Goal: Transaction & Acquisition: Purchase product/service

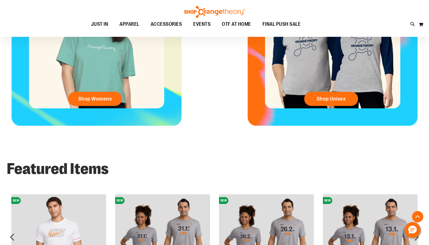
scroll to position [301, 0]
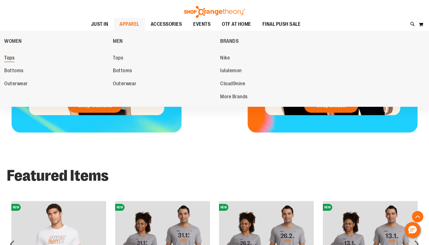
click at [8, 58] on span "Tops" at bounding box center [9, 58] width 10 height 7
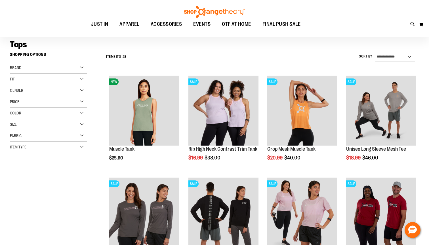
scroll to position [40, 0]
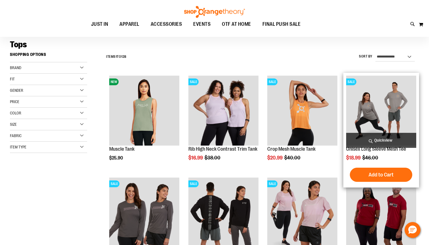
click at [396, 109] on img "product" at bounding box center [381, 111] width 70 height 70
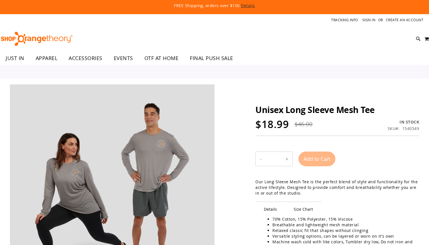
click at [383, 113] on h1 "Unisex Long Sleeve Mesh Tee" at bounding box center [337, 110] width 164 height 10
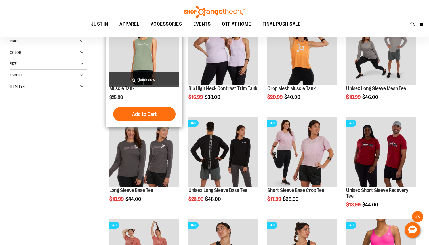
scroll to position [102, 0]
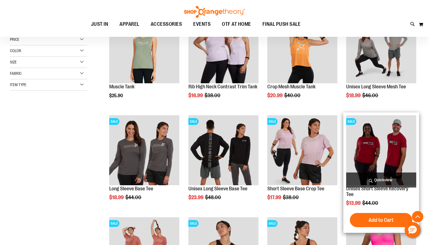
click at [361, 151] on img "product" at bounding box center [381, 150] width 70 height 70
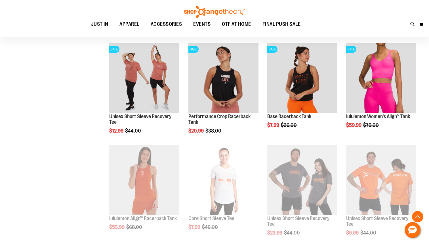
scroll to position [213, 0]
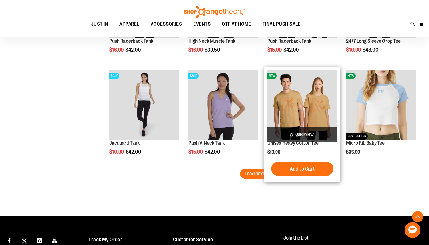
scroll to position [802, 0]
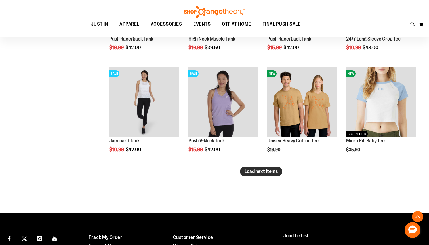
click at [259, 172] on span "Load next items" at bounding box center [260, 172] width 33 height 6
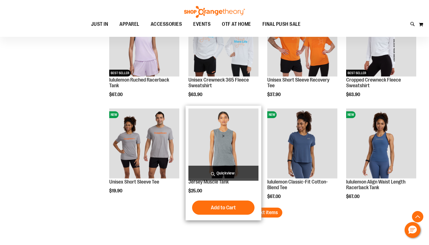
scroll to position [1067, 0]
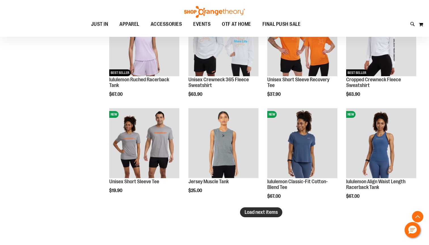
click at [266, 210] on span "Load next items" at bounding box center [260, 213] width 33 height 6
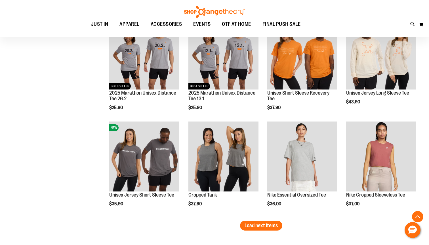
scroll to position [1360, 0]
click at [259, 227] on span "Load next items" at bounding box center [260, 226] width 33 height 6
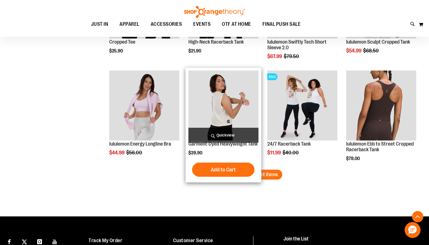
scroll to position [1723, 0]
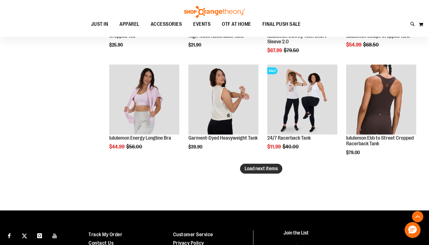
click at [255, 170] on span "Load next items" at bounding box center [260, 169] width 33 height 6
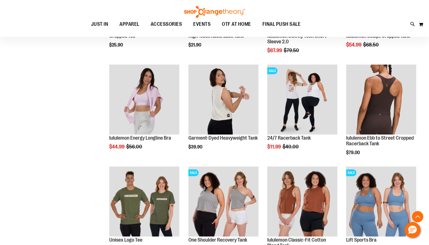
scroll to position [1724, 0]
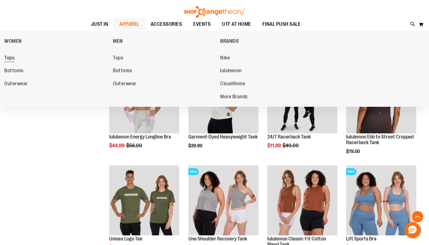
click at [9, 59] on span "Tops" at bounding box center [9, 58] width 10 height 7
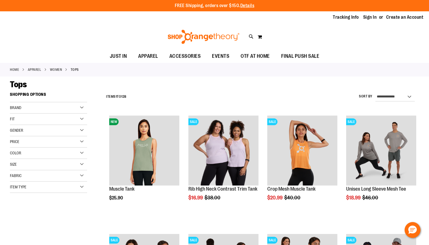
click at [18, 117] on div "Fit" at bounding box center [48, 119] width 77 height 11
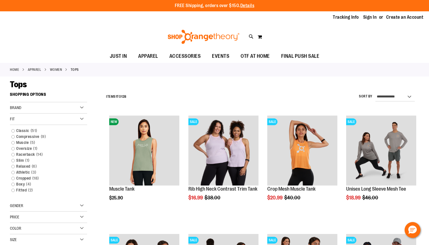
click at [29, 204] on div "Gender" at bounding box center [48, 205] width 77 height 11
click at [14, 216] on link "Women 82 items" at bounding box center [46, 218] width 74 height 6
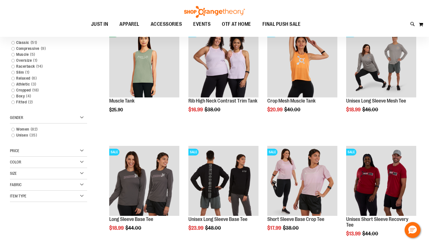
scroll to position [89, 0]
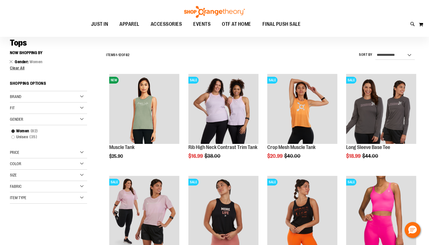
scroll to position [41, 0]
click at [44, 106] on div "Fit" at bounding box center [48, 108] width 77 height 11
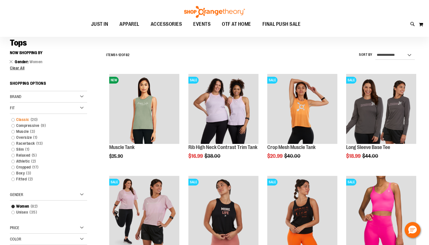
click at [13, 119] on link "Classic 20 items" at bounding box center [46, 120] width 74 height 6
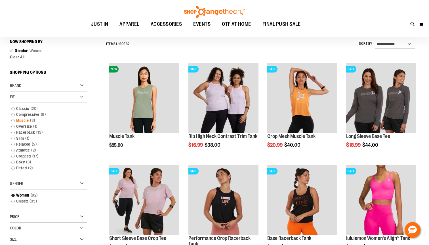
scroll to position [53, 0]
click at [14, 109] on link "Classic 20 items" at bounding box center [46, 108] width 74 height 6
click at [13, 108] on link "Classic 20 items" at bounding box center [46, 108] width 74 height 6
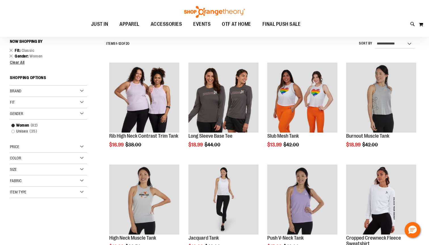
click at [27, 109] on div "Gender" at bounding box center [48, 113] width 77 height 11
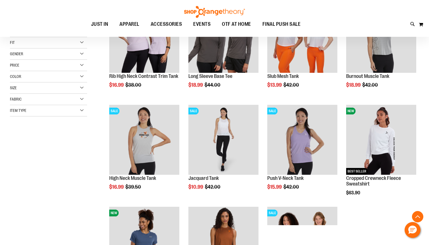
scroll to position [140, 0]
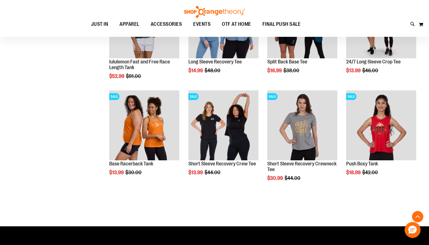
scroll to position [434, 0]
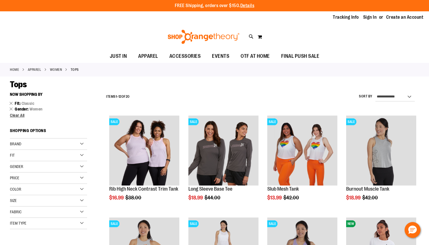
click at [83, 154] on div "Fit" at bounding box center [48, 155] width 77 height 11
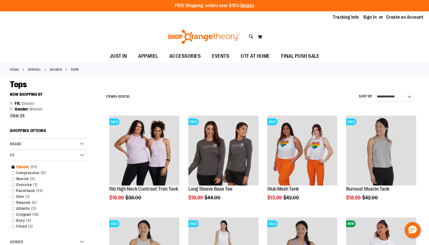
click at [27, 166] on link "Classic 51 items" at bounding box center [46, 167] width 74 height 6
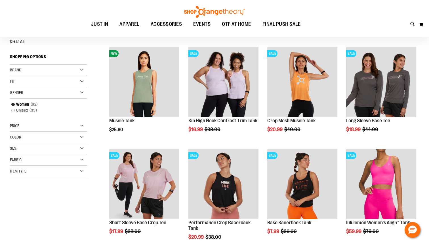
scroll to position [61, 0]
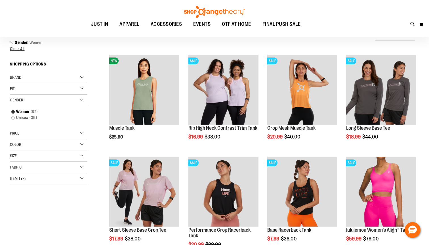
click at [43, 88] on div "Fit" at bounding box center [48, 88] width 77 height 11
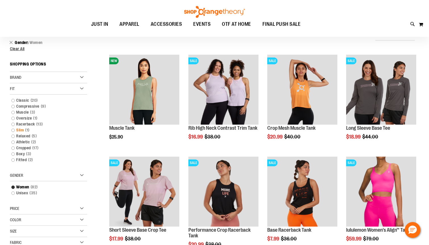
click at [20, 130] on link "Slim 1 item" at bounding box center [46, 130] width 74 height 6
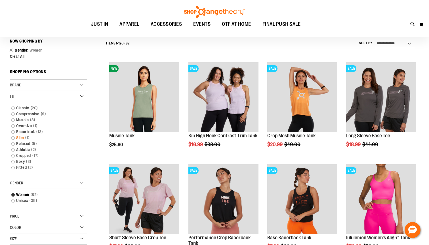
scroll to position [53, 0]
click at [20, 139] on link "Slim 1 item" at bounding box center [46, 138] width 74 height 6
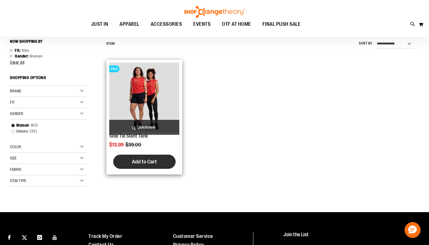
click at [144, 162] on span "Add to Cart" at bounding box center [144, 162] width 25 height 6
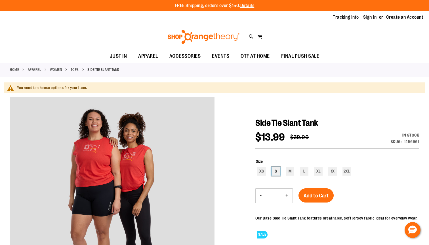
click at [275, 171] on div "S" at bounding box center [275, 171] width 9 height 9
type input "***"
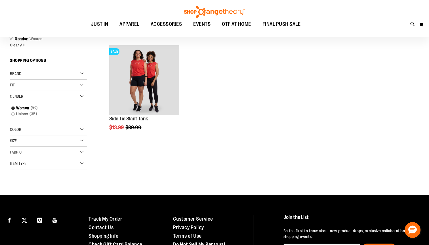
scroll to position [8, 0]
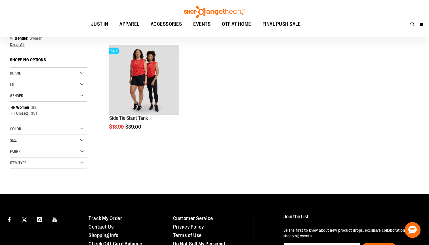
click at [35, 84] on div "Fit" at bounding box center [48, 84] width 77 height 11
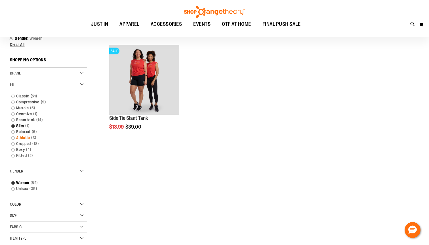
click at [22, 138] on link "Athletic 3 items" at bounding box center [46, 138] width 74 height 6
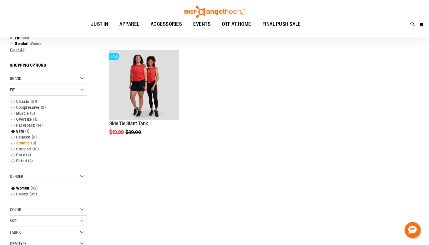
scroll to position [0, 0]
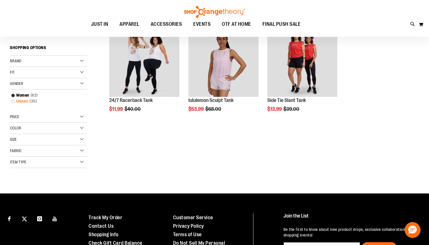
scroll to position [29, 0]
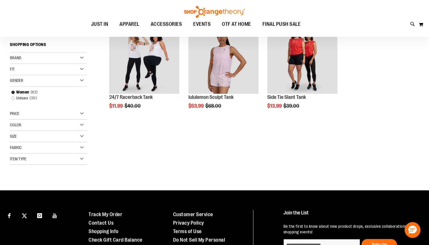
click at [71, 70] on div "Fit" at bounding box center [48, 69] width 77 height 11
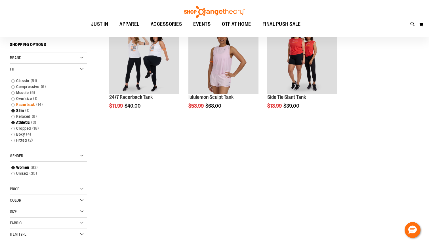
click at [25, 103] on link "Racerback 14 items" at bounding box center [46, 105] width 74 height 6
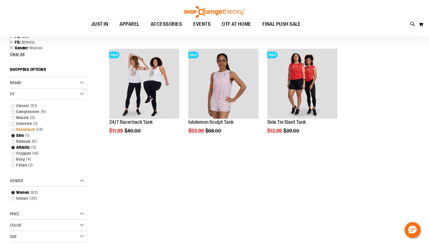
scroll to position [0, 0]
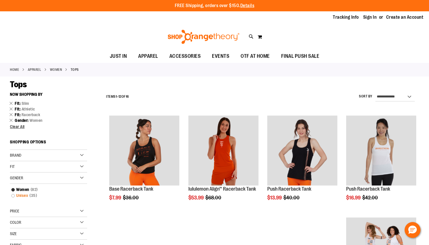
click at [31, 195] on span "35 items" at bounding box center [33, 196] width 10 height 6
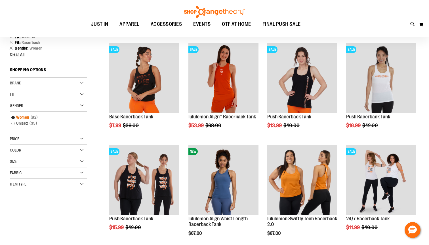
scroll to position [8, 0]
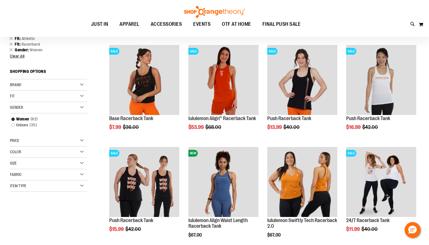
click at [33, 99] on div "Fit" at bounding box center [48, 96] width 77 height 11
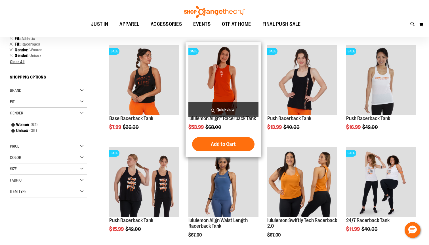
click at [223, 110] on span "Quickview" at bounding box center [223, 109] width 70 height 15
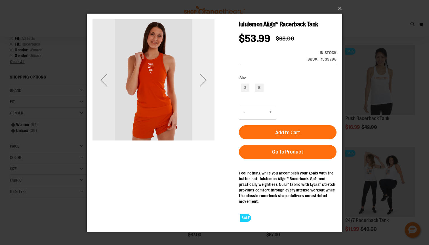
click at [205, 79] on div "Next" at bounding box center [203, 80] width 23 height 23
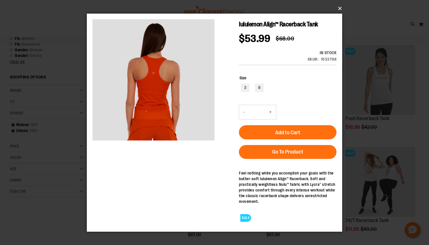
click at [339, 7] on button "×" at bounding box center [215, 8] width 255 height 12
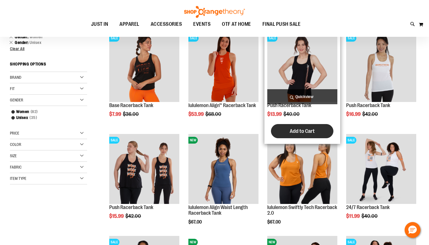
scroll to position [65, 0]
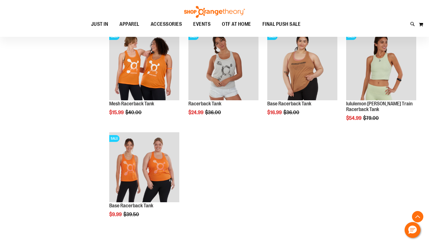
scroll to position [334, 0]
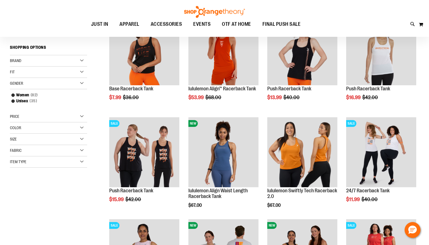
scroll to position [37, 0]
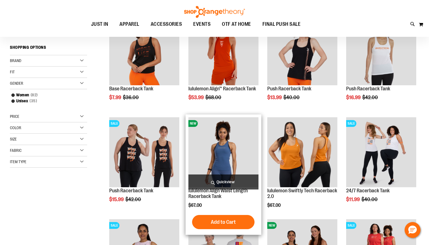
click at [226, 165] on img "product" at bounding box center [223, 152] width 70 height 70
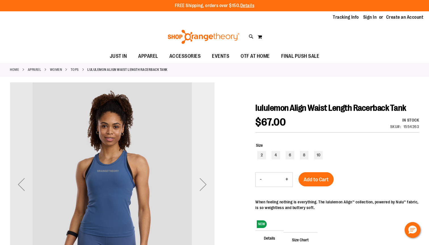
click at [203, 183] on div "Next" at bounding box center [203, 184] width 23 height 23
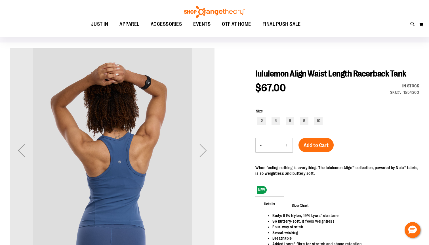
scroll to position [41, 0]
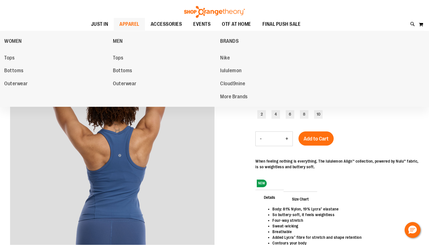
click at [129, 24] on span "APPAREL" at bounding box center [129, 24] width 20 height 13
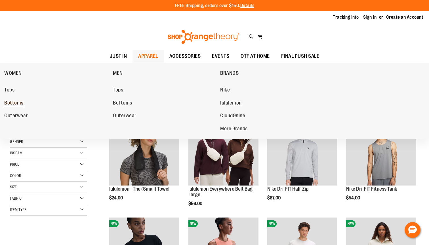
click at [17, 101] on span "Bottoms" at bounding box center [13, 103] width 19 height 7
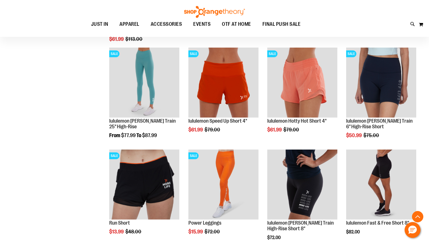
scroll to position [377, 0]
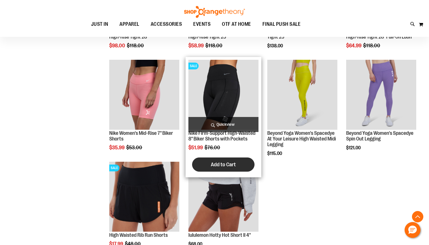
scroll to position [654, 0]
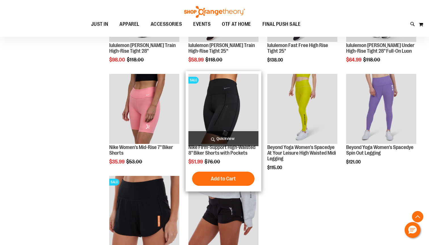
click at [229, 104] on img "product" at bounding box center [223, 109] width 70 height 70
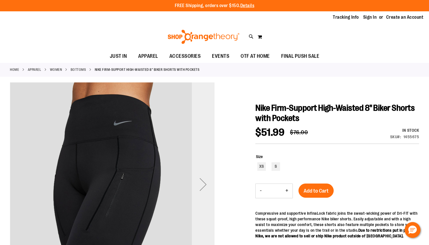
click at [204, 183] on div "Next" at bounding box center [203, 184] width 23 height 23
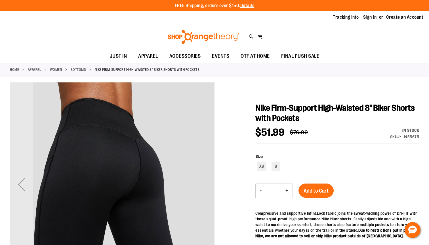
click at [204, 183] on img "carousel" at bounding box center [112, 183] width 204 height 204
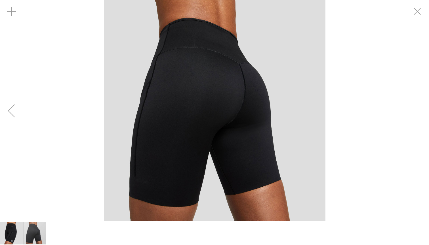
click at [10, 109] on div "Previous" at bounding box center [11, 111] width 23 height 23
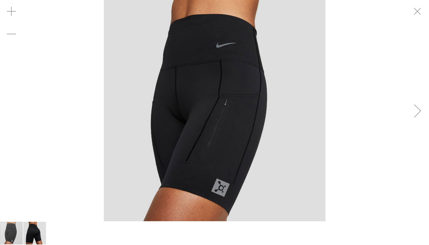
click at [10, 109] on div "carousel" at bounding box center [214, 110] width 429 height 221
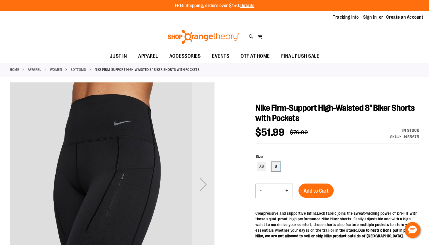
click at [278, 165] on div "S" at bounding box center [275, 166] width 9 height 9
type input "***"
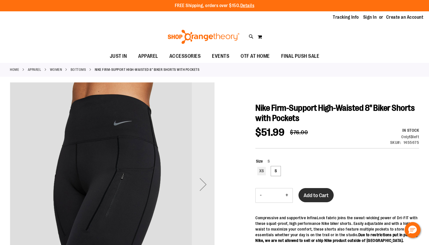
click at [312, 191] on button "Add to Cart" at bounding box center [315, 195] width 35 height 14
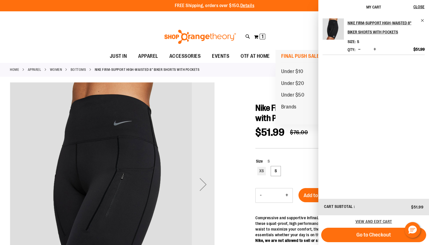
click at [294, 54] on span "FINAL PUSH SALE" at bounding box center [300, 56] width 38 height 13
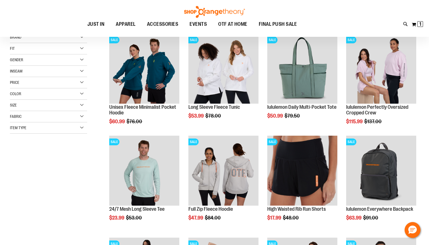
scroll to position [82, 0]
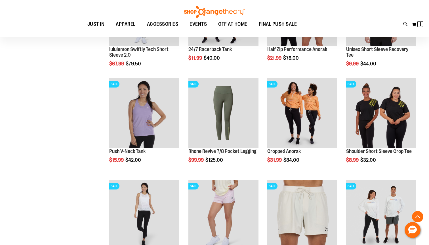
scroll to position [344, 0]
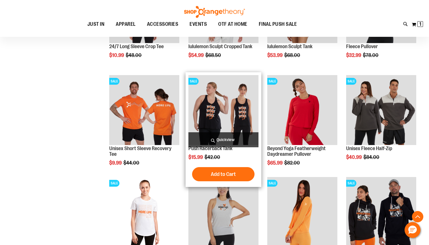
scroll to position [755, 0]
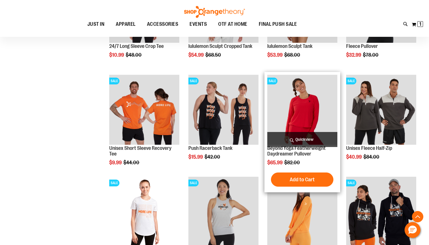
click at [305, 114] on img "product" at bounding box center [302, 110] width 70 height 70
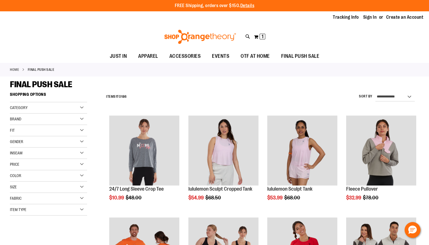
scroll to position [278, 0]
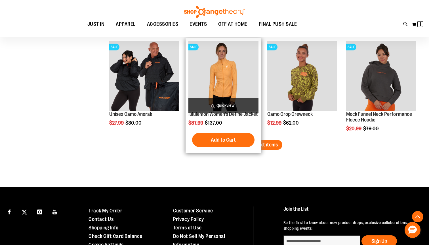
scroll to position [893, 0]
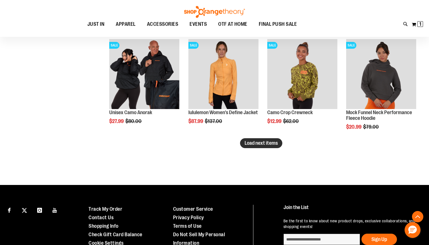
click at [267, 142] on span "Load next items" at bounding box center [260, 143] width 33 height 6
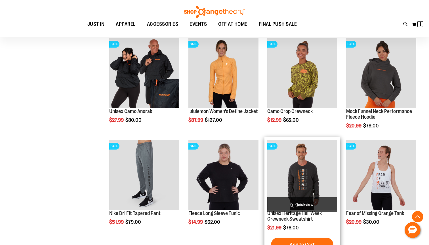
scroll to position [895, 0]
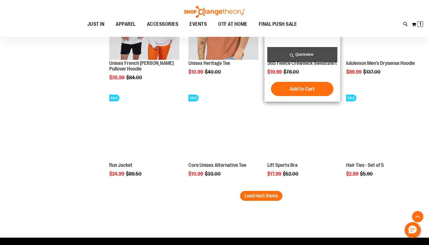
scroll to position [1147, 0]
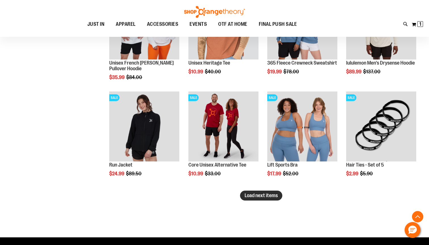
click at [270, 195] on span "Load next items" at bounding box center [260, 196] width 33 height 6
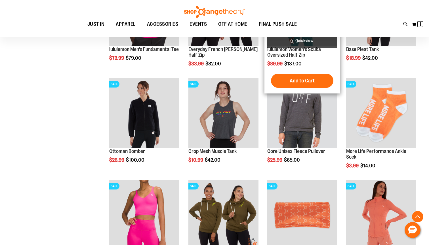
scroll to position [1365, 0]
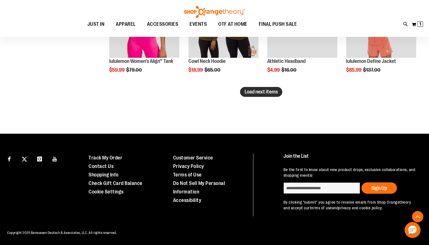
click at [259, 91] on span "Load next items" at bounding box center [260, 92] width 33 height 6
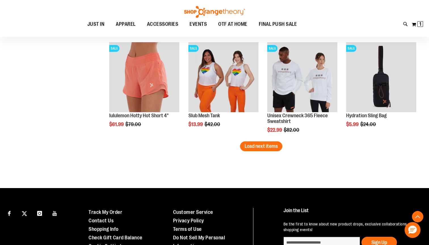
scroll to position [1810, 0]
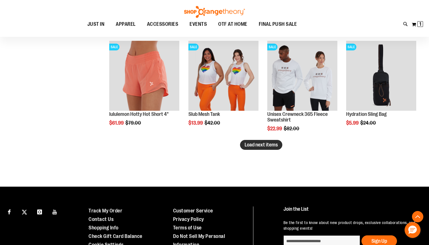
click at [269, 146] on span "Load next items" at bounding box center [260, 145] width 33 height 6
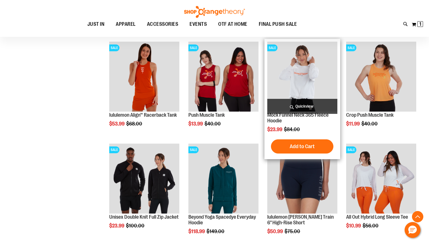
scroll to position [1912, 0]
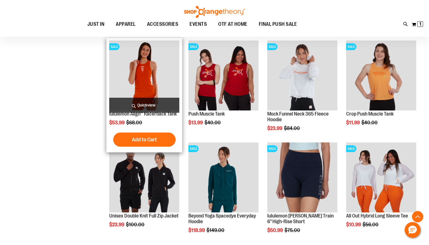
click at [148, 86] on img "product" at bounding box center [144, 76] width 70 height 70
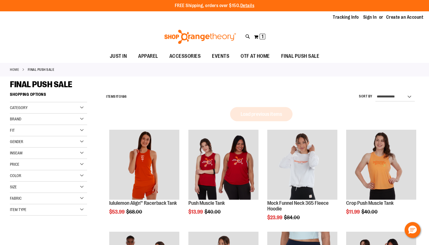
scroll to position [336, 0]
